Goal: Task Accomplishment & Management: Manage account settings

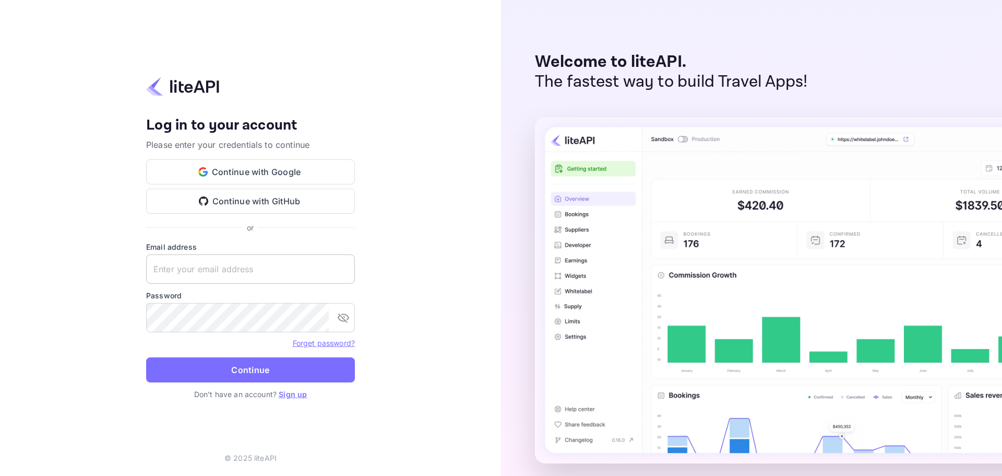
click at [173, 259] on input "text" at bounding box center [250, 268] width 209 height 29
paste input "services@withjoy.com"
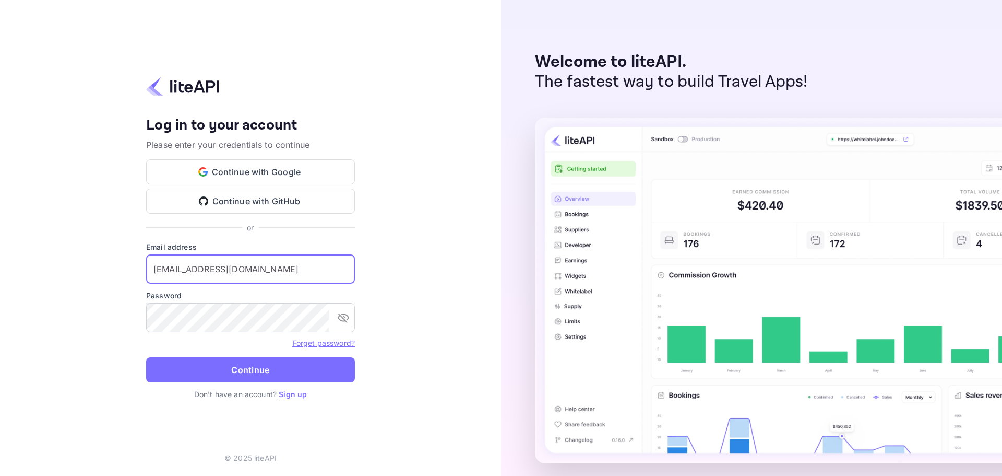
type input "services@withjoy.com"
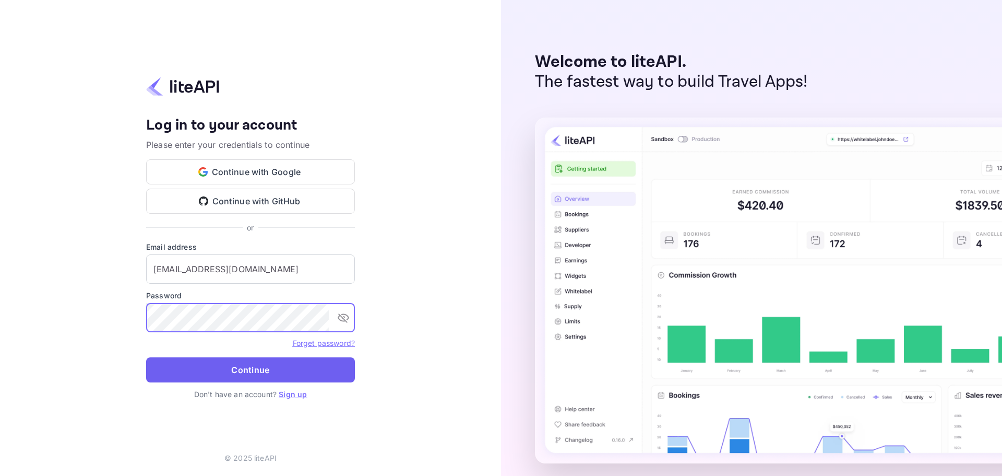
click at [203, 371] on button "Continue" at bounding box center [250, 369] width 209 height 25
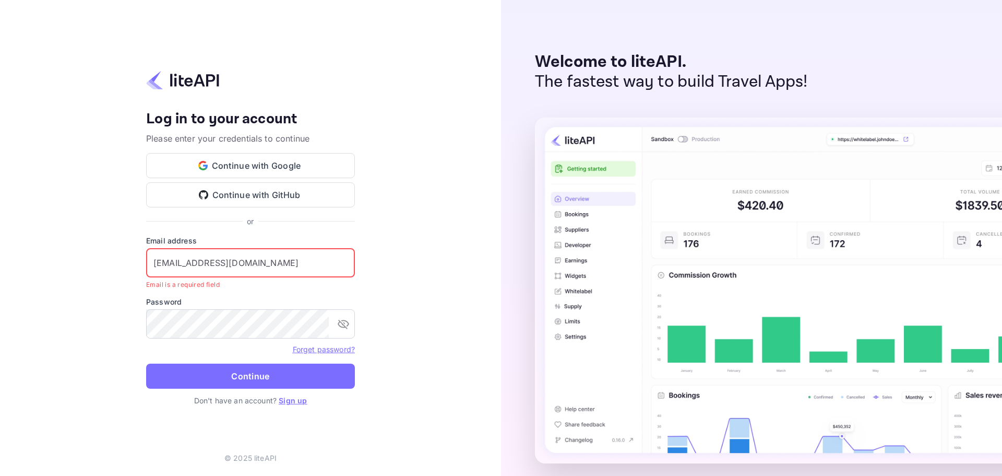
click at [256, 261] on input "services@withjoy.com" at bounding box center [250, 262] width 209 height 29
click at [196, 267] on input "text" at bounding box center [250, 262] width 209 height 29
click at [233, 272] on input "text" at bounding box center [250, 262] width 209 height 29
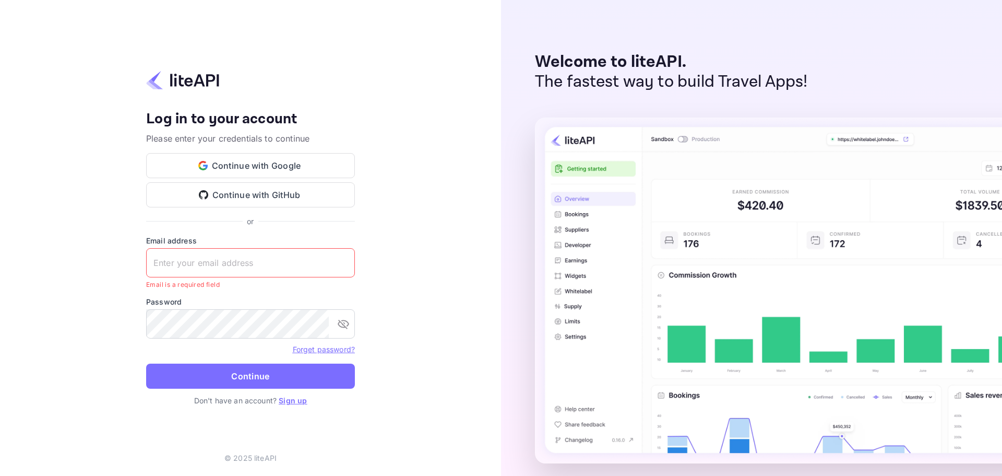
click at [183, 270] on input "text" at bounding box center [250, 262] width 209 height 29
paste input "services@withjoy.com"
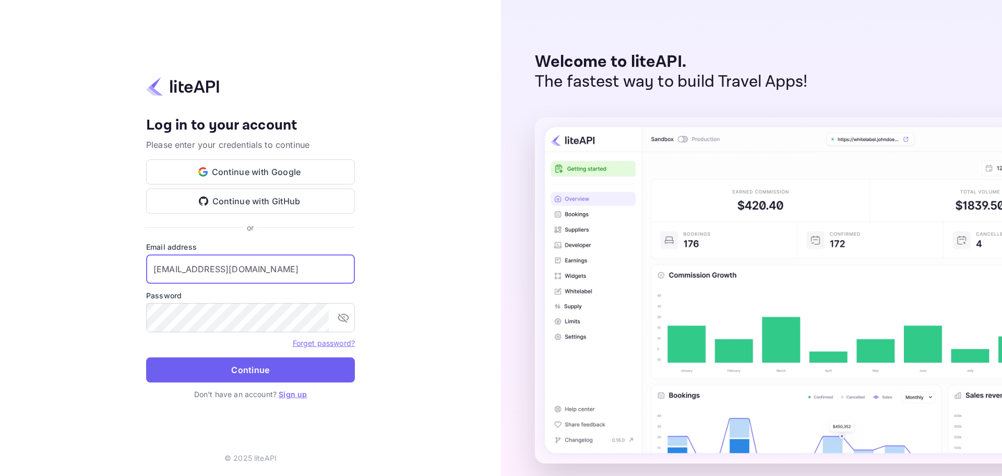
type input "services@withjoy.com"
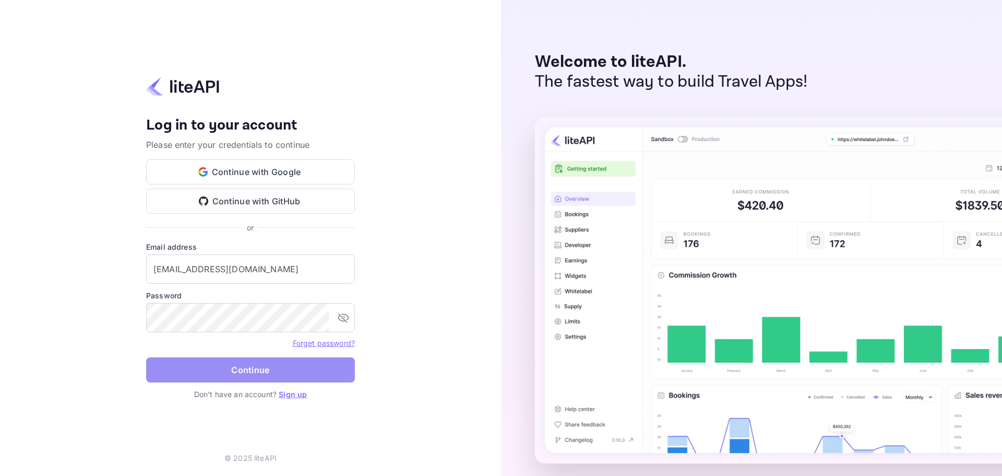
click at [273, 359] on button "Continue" at bounding box center [250, 369] width 209 height 25
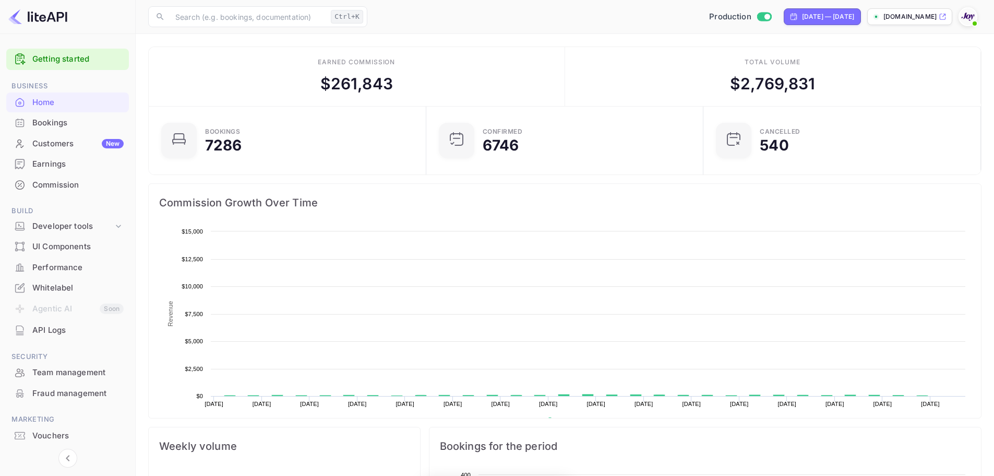
click at [63, 122] on div "Bookings" at bounding box center [77, 123] width 91 height 12
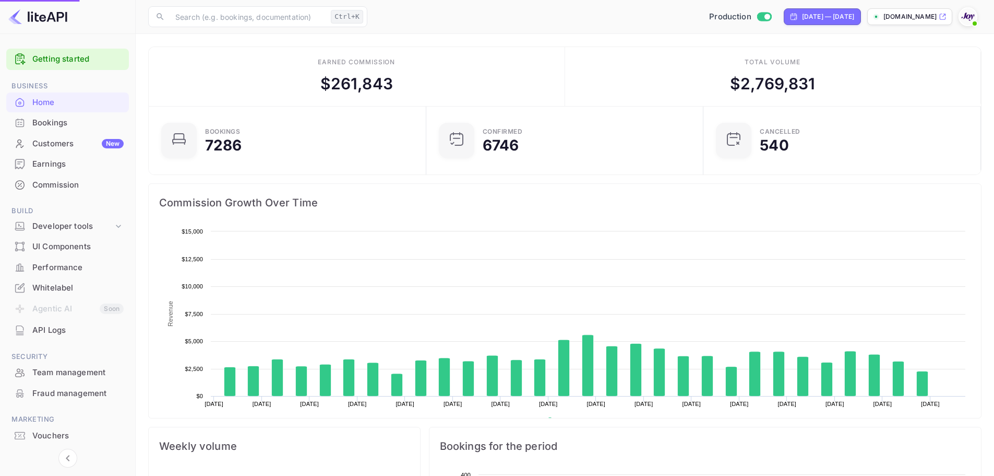
scroll to position [162, 263]
